Goal: Information Seeking & Learning: Learn about a topic

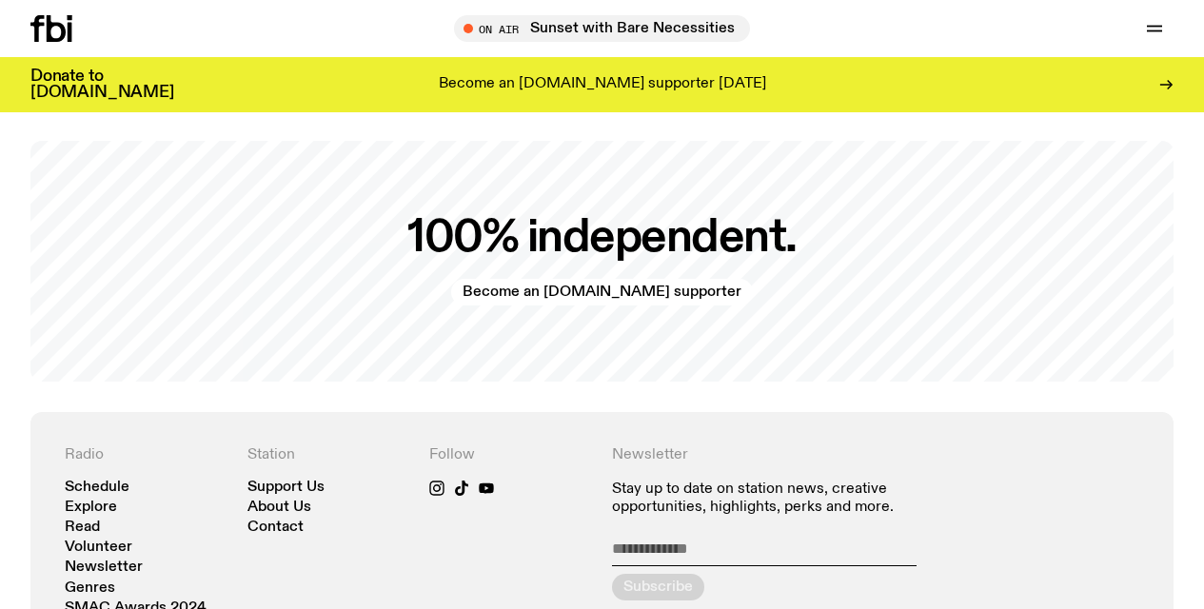
scroll to position [3702, 0]
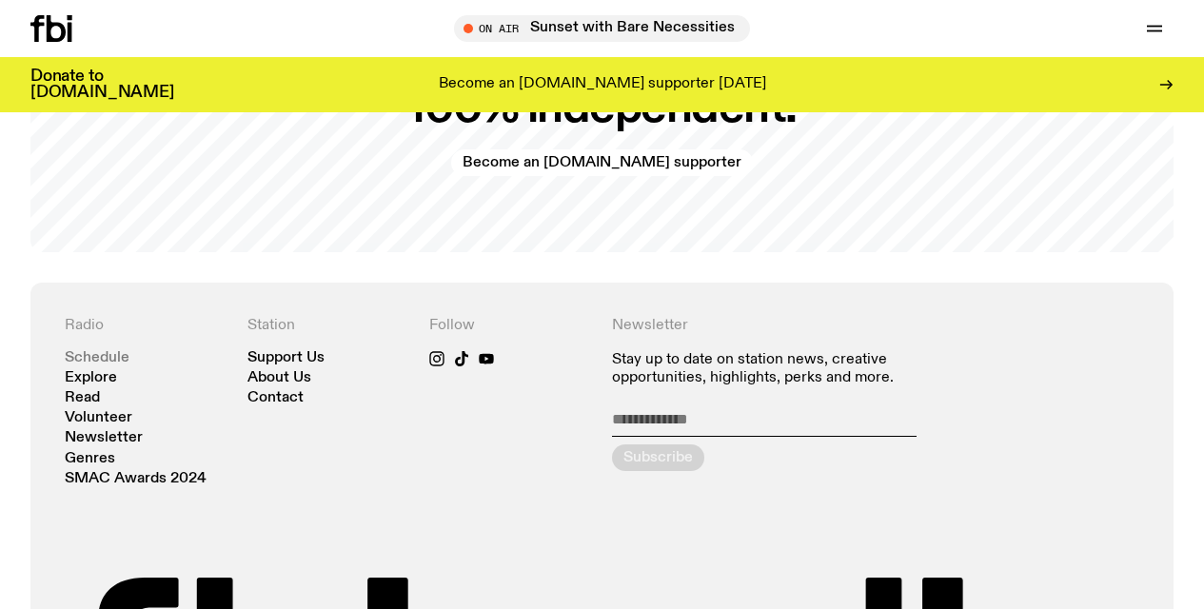
click at [98, 359] on link "Schedule" at bounding box center [97, 358] width 65 height 14
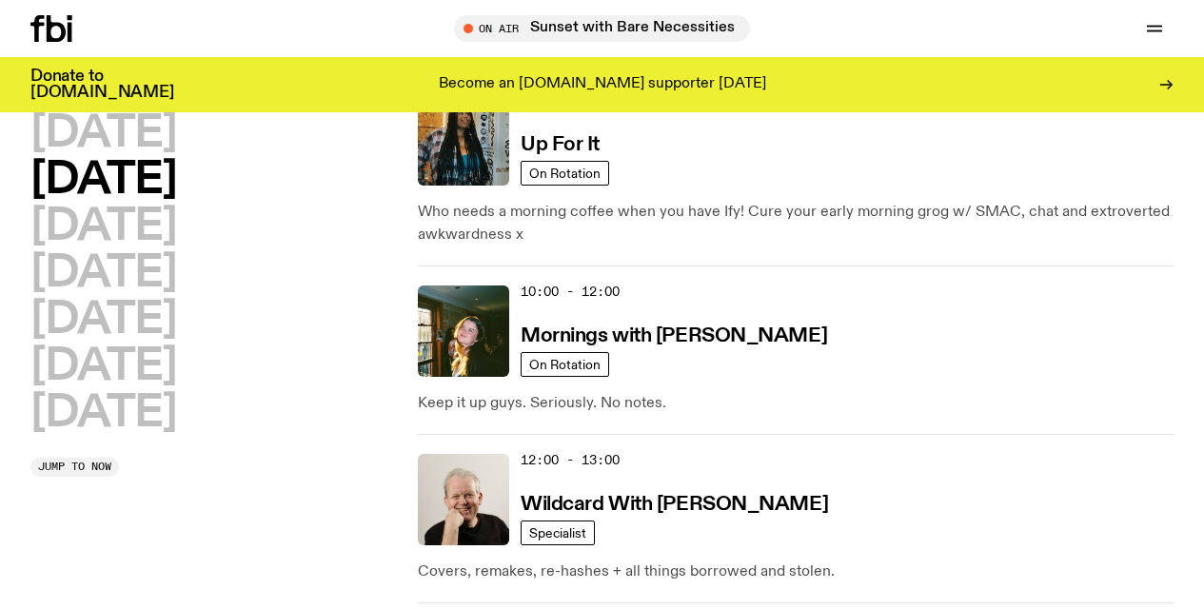
scroll to position [286, 0]
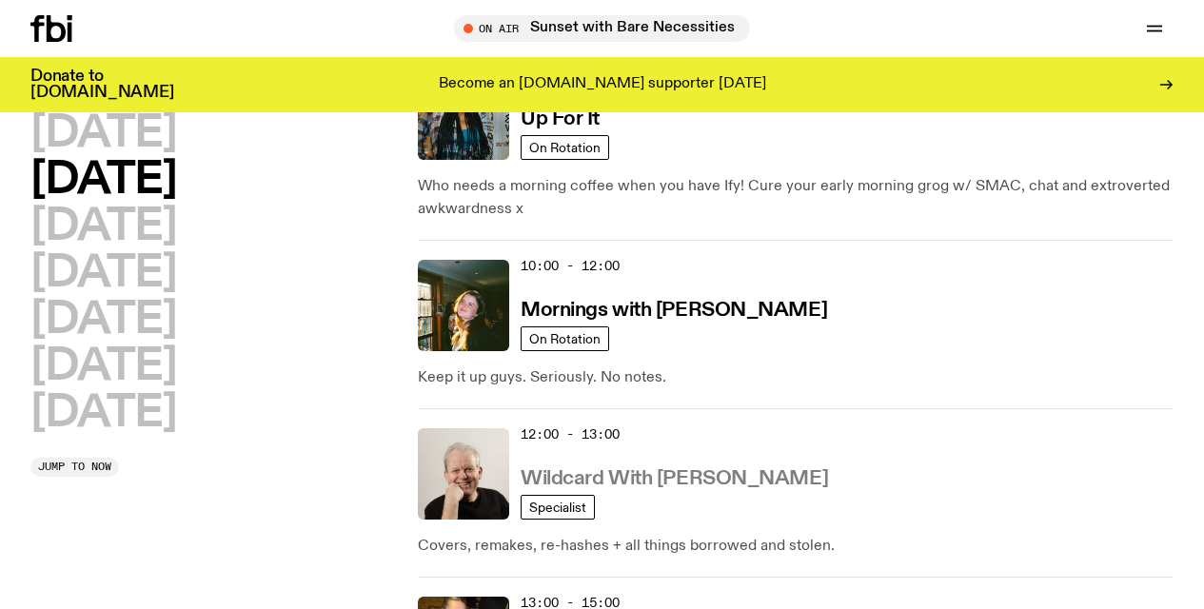
click at [616, 478] on h3 "Wildcard With [PERSON_NAME]" at bounding box center [674, 479] width 307 height 20
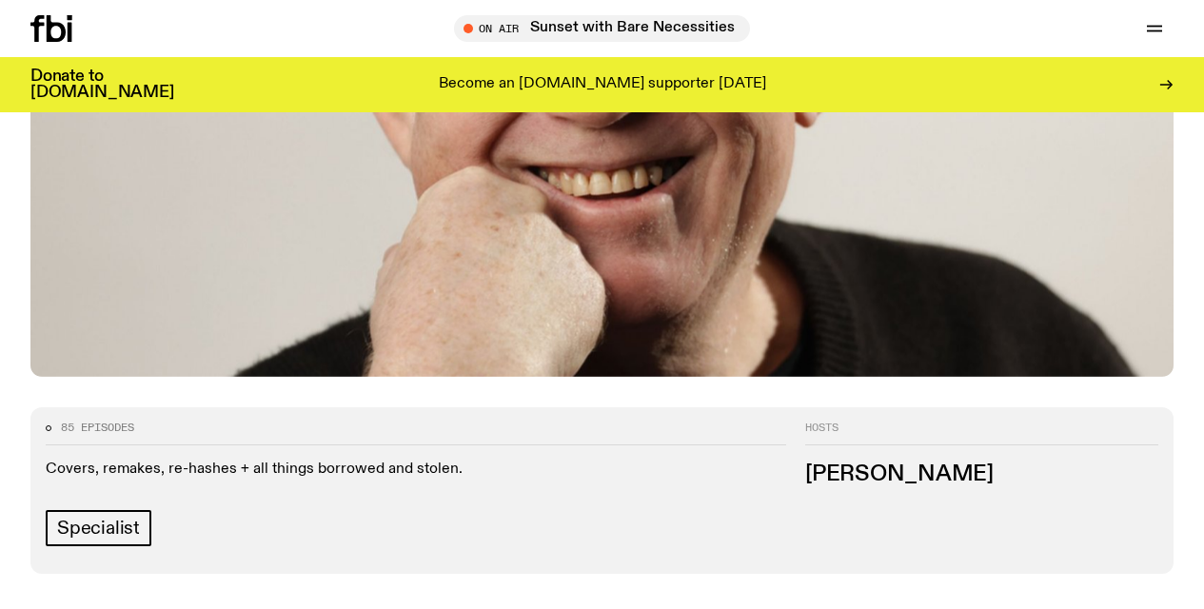
scroll to position [747, 0]
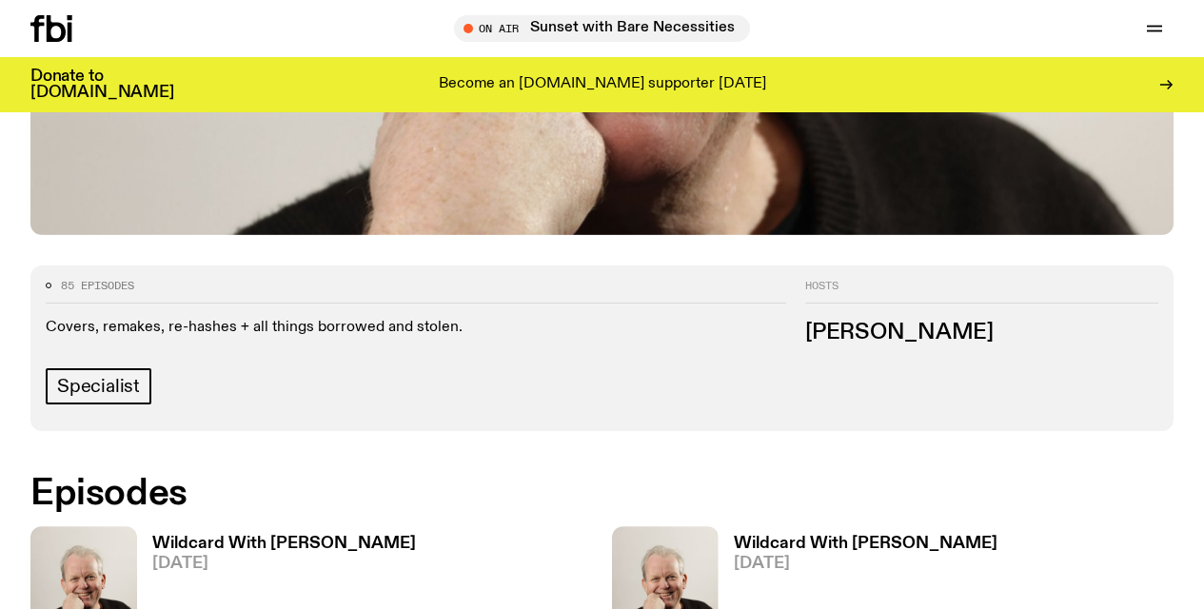
click at [268, 536] on h3 "Wildcard With [PERSON_NAME]" at bounding box center [284, 544] width 264 height 16
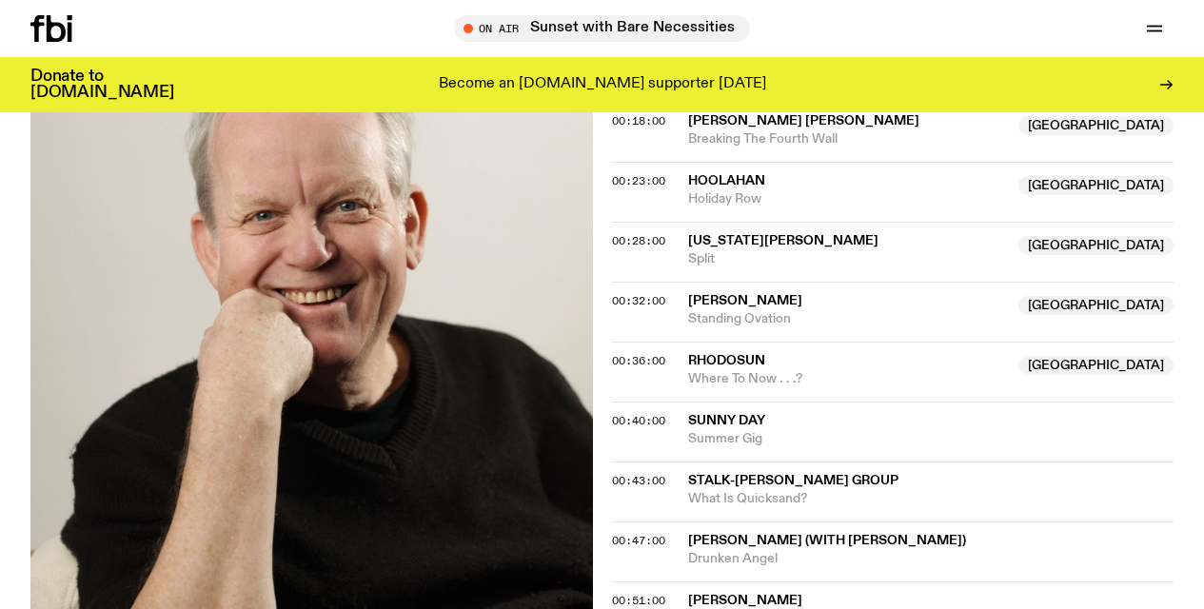
scroll to position [869, 0]
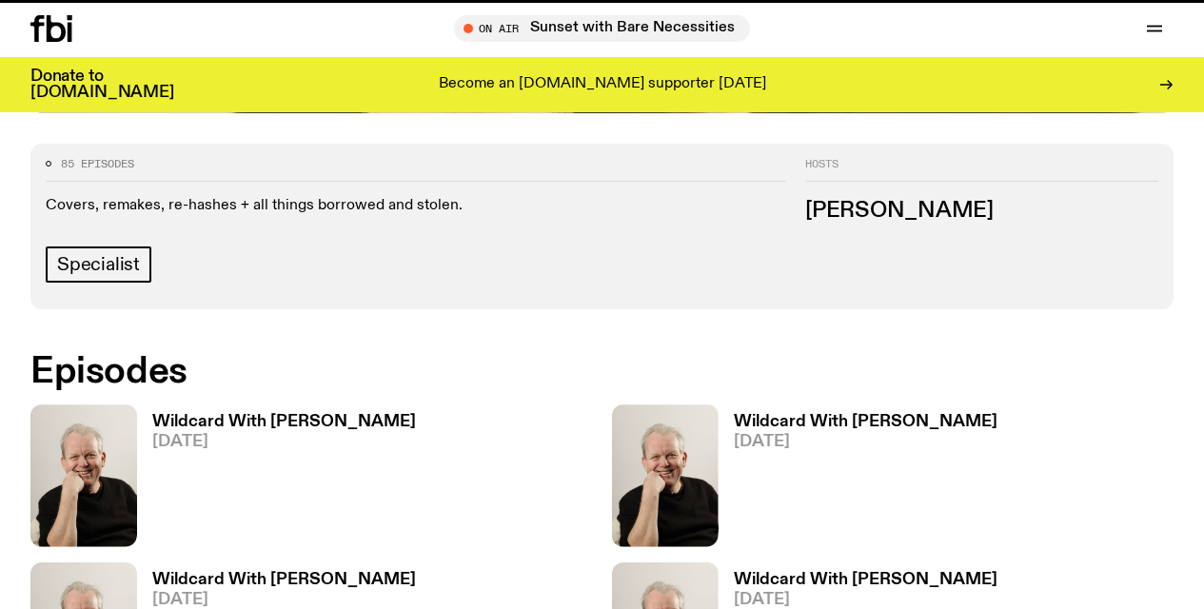
scroll to position [747, 0]
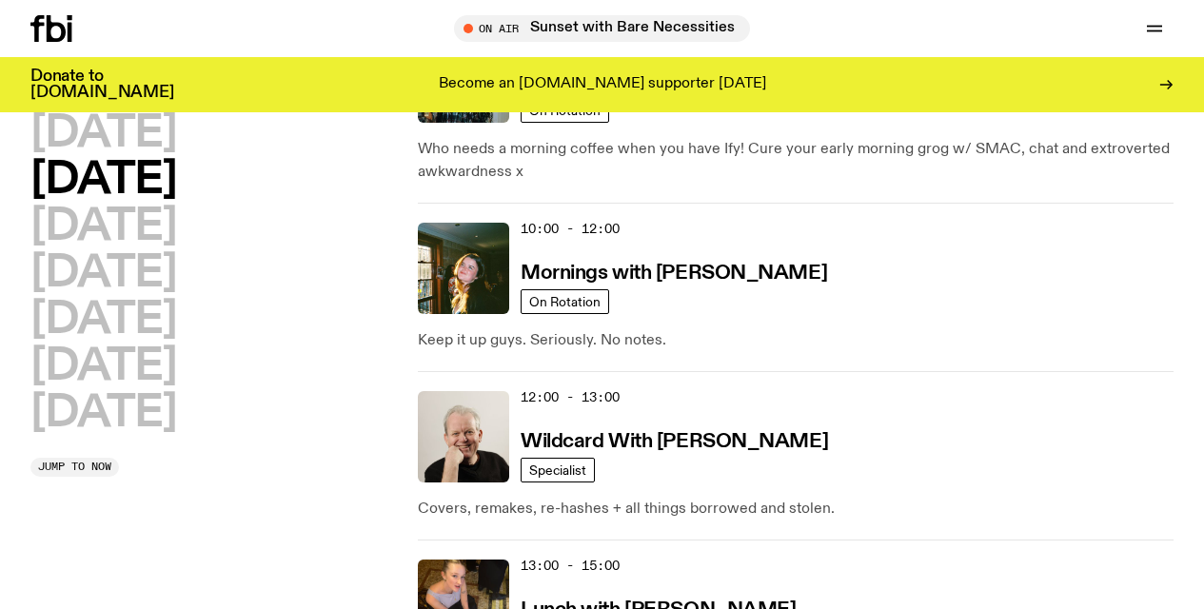
scroll to position [451, 0]
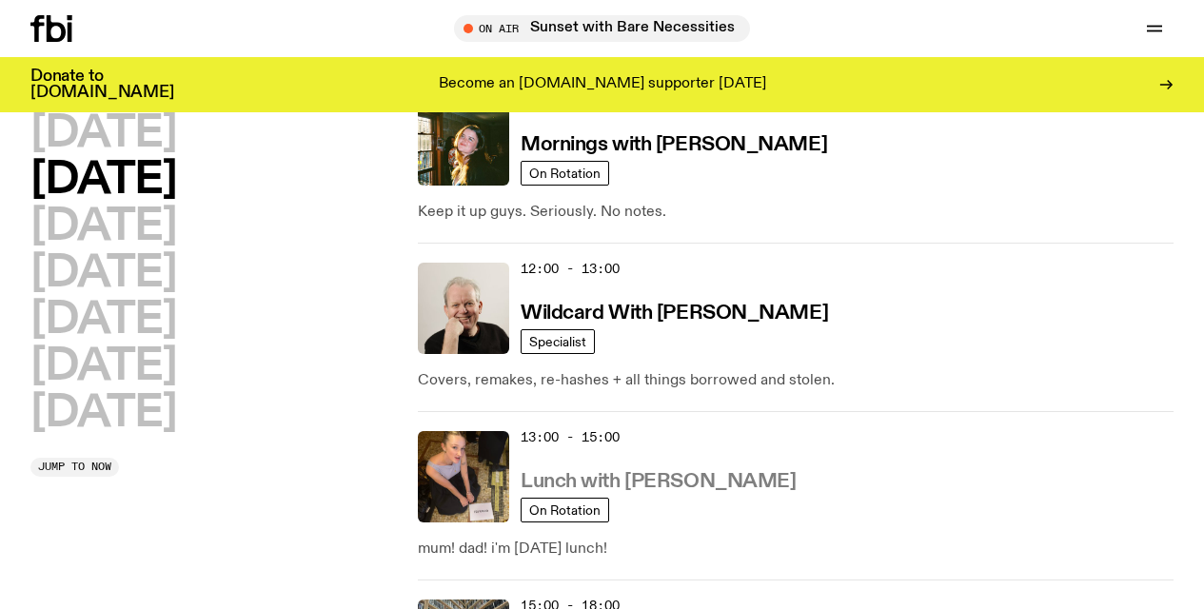
click at [595, 484] on h3 "Lunch with [PERSON_NAME]" at bounding box center [658, 482] width 275 height 20
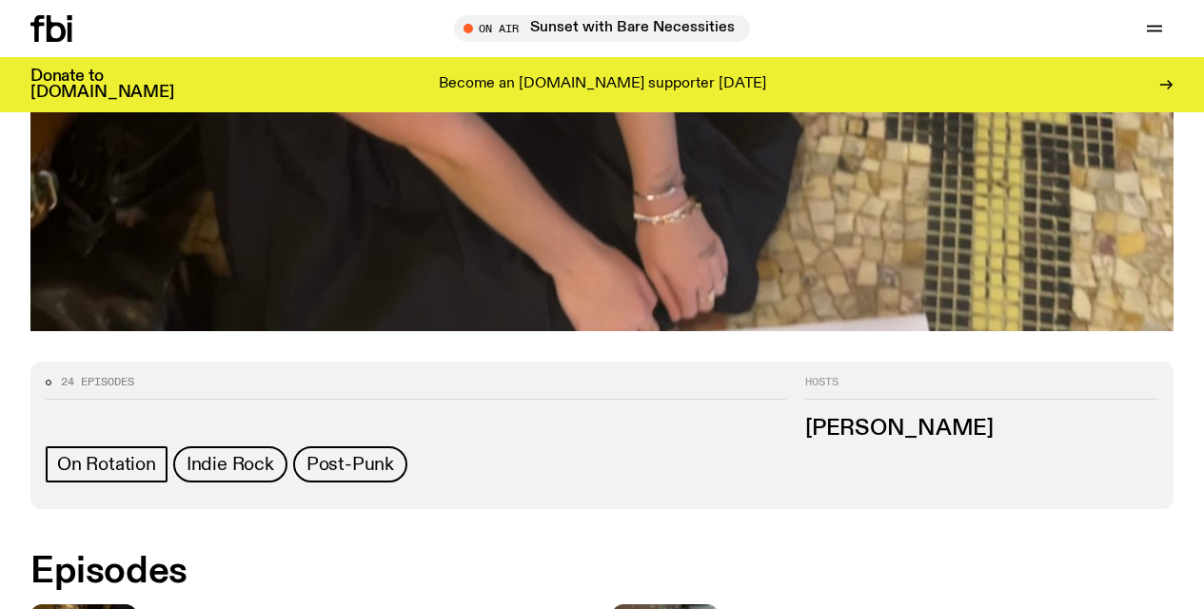
scroll to position [923, 0]
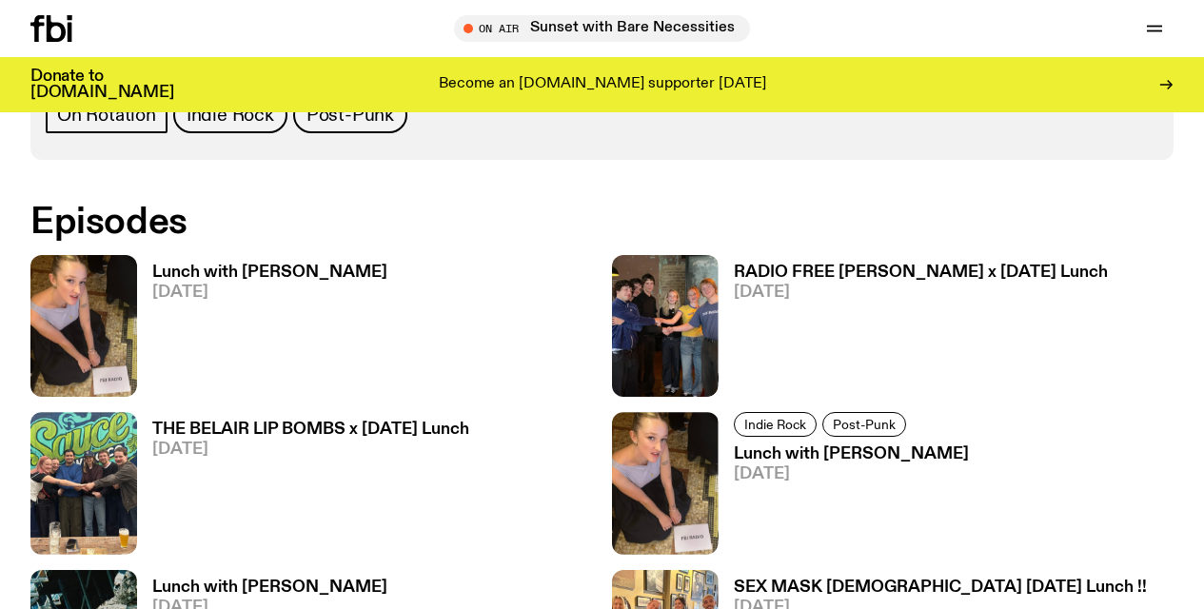
click at [246, 271] on h3 "Lunch with [PERSON_NAME]" at bounding box center [269, 273] width 235 height 16
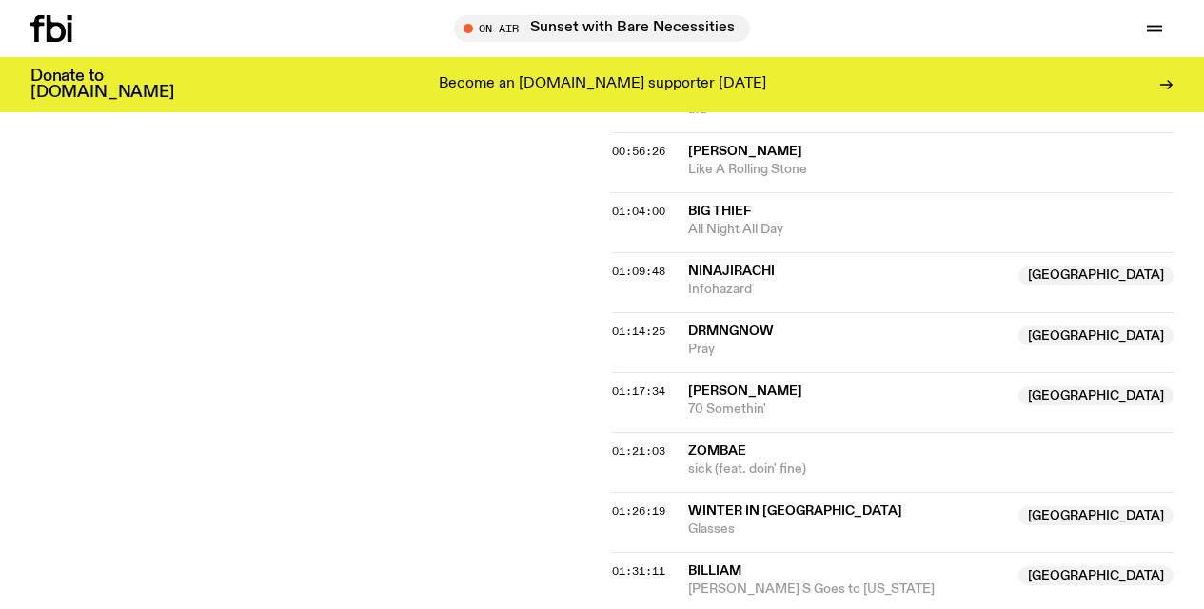
scroll to position [762, 0]
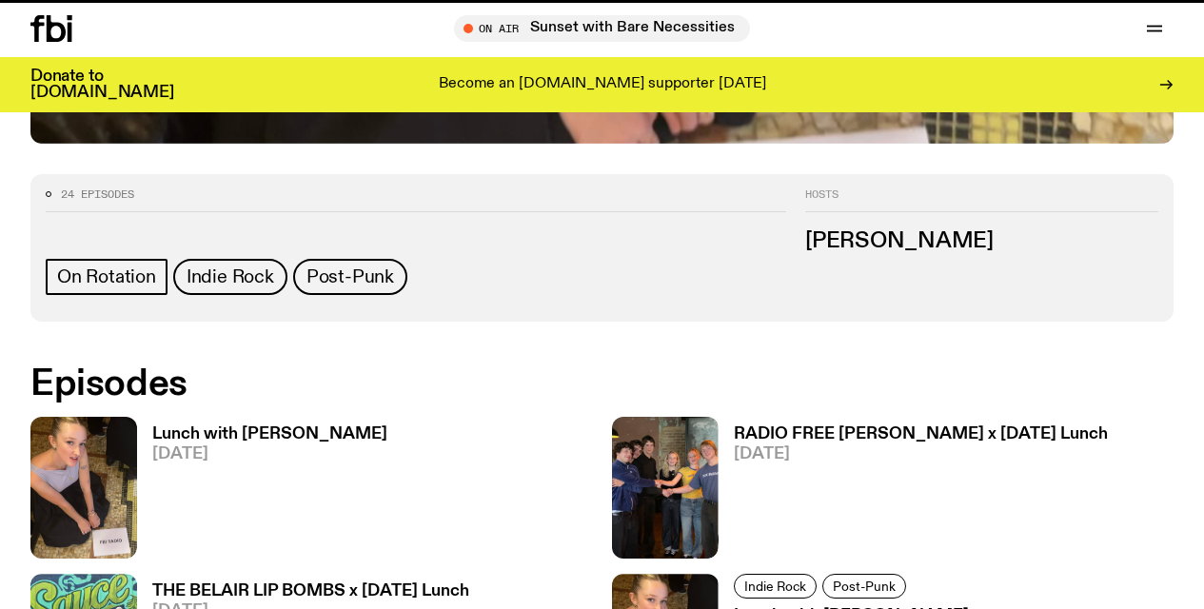
scroll to position [923, 0]
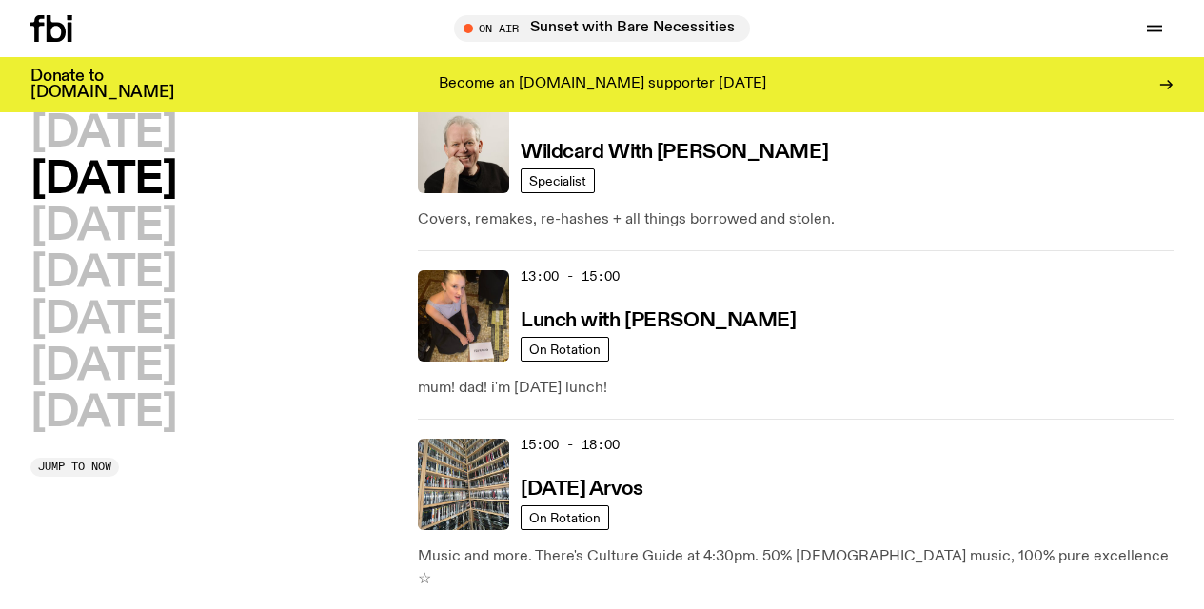
scroll to position [649, 0]
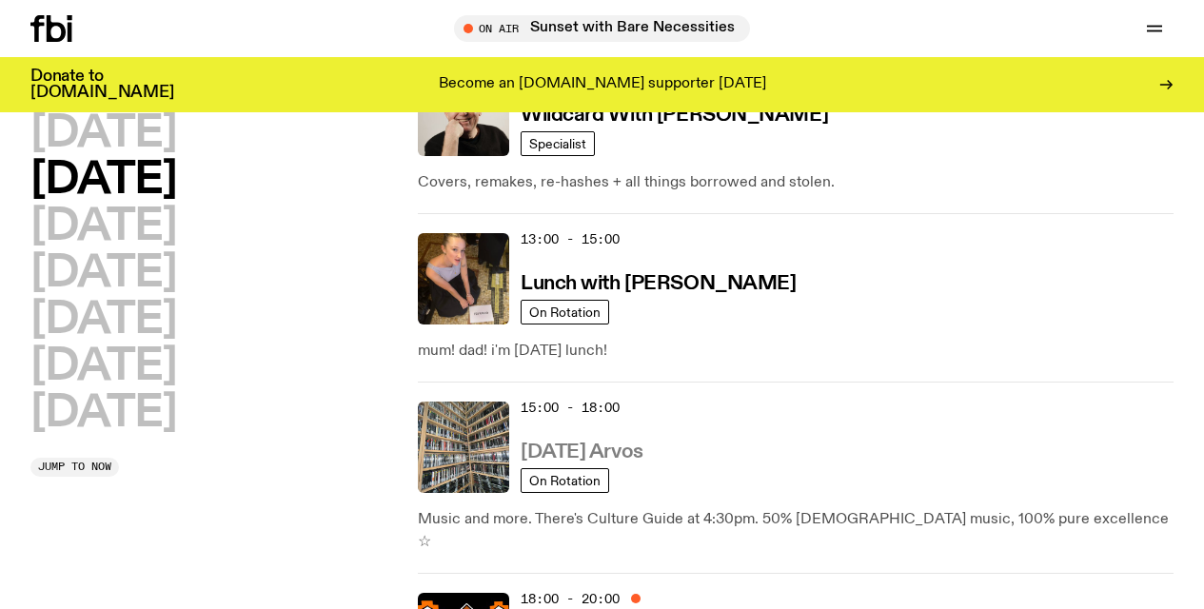
click at [625, 447] on h3 "[DATE] Arvos" at bounding box center [582, 453] width 123 height 20
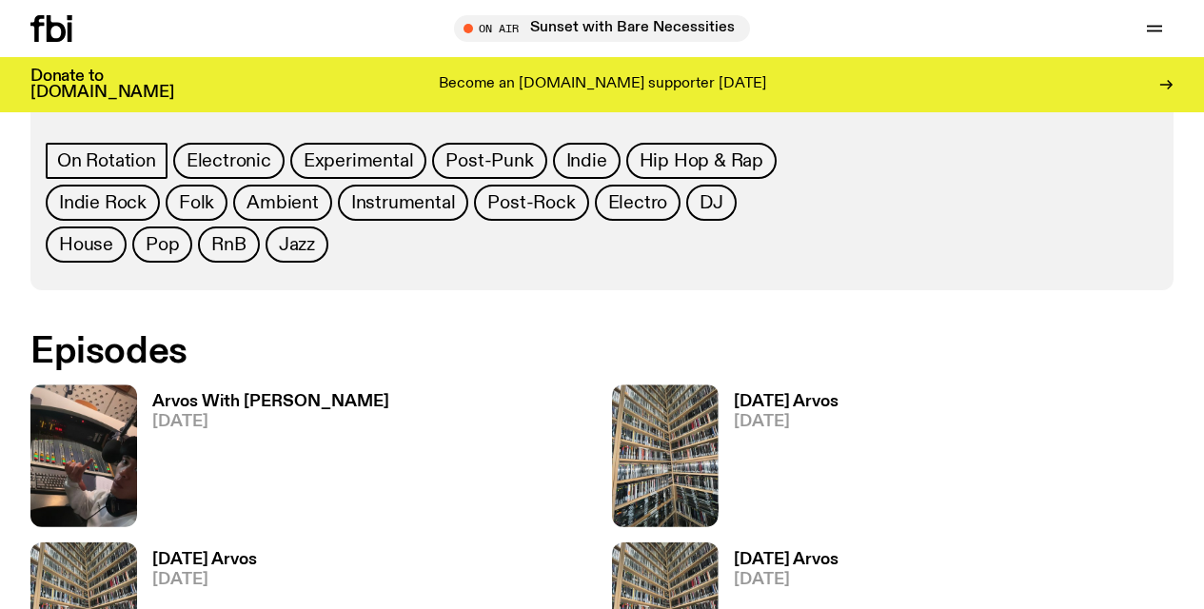
scroll to position [918, 0]
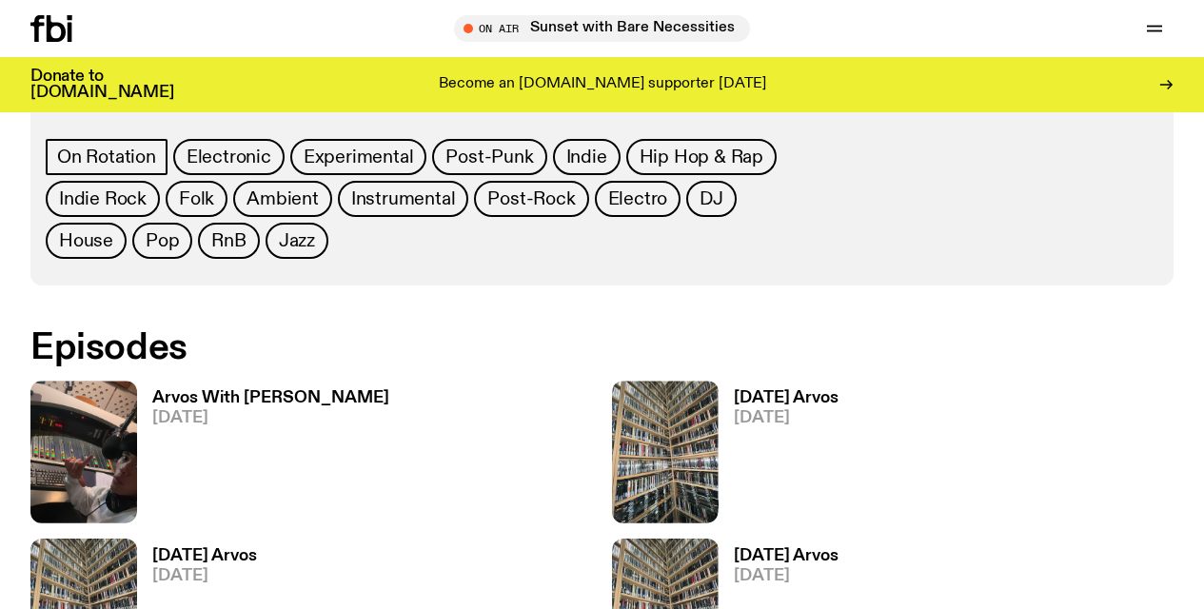
click at [182, 390] on h3 "Arvos With [PERSON_NAME]" at bounding box center [270, 398] width 237 height 16
